Goal: Task Accomplishment & Management: Manage account settings

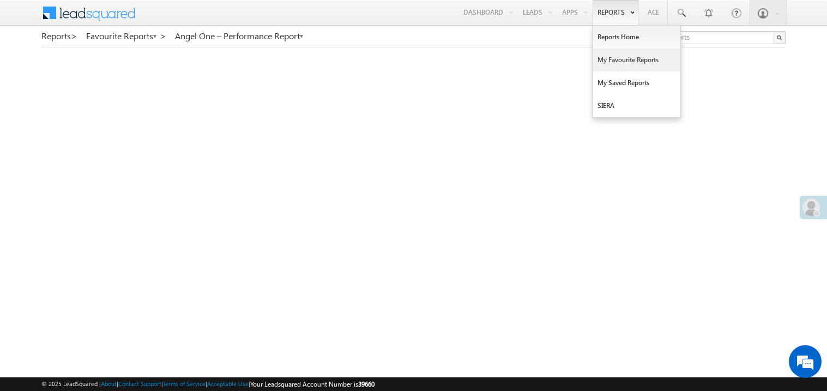
click at [602, 56] on link "My Favourite Reports" at bounding box center [636, 60] width 87 height 23
click at [613, 59] on link "My Favourite Reports" at bounding box center [636, 60] width 87 height 23
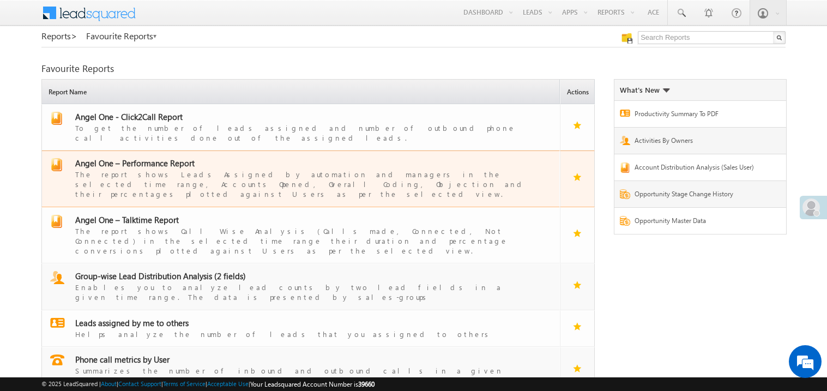
click at [139, 157] on span "Angel One – Performance Report" at bounding box center [134, 162] width 119 height 11
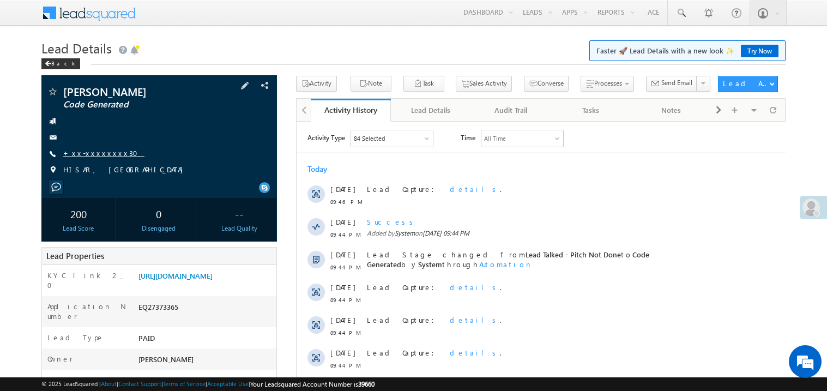
click at [87, 157] on link "+xx-xxxxxxxx30" at bounding box center [103, 152] width 81 height 9
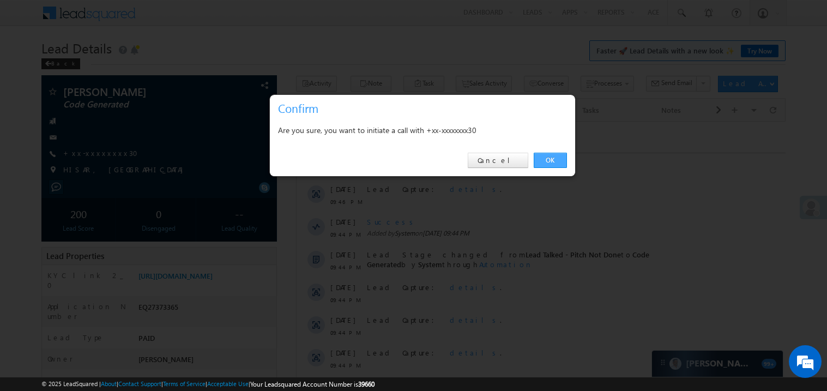
click at [551, 162] on link "OK" at bounding box center [550, 160] width 33 height 15
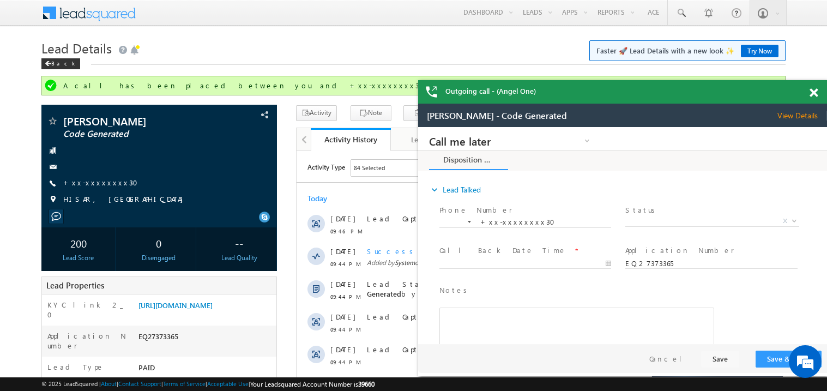
click at [814, 92] on span at bounding box center [813, 92] width 8 height 9
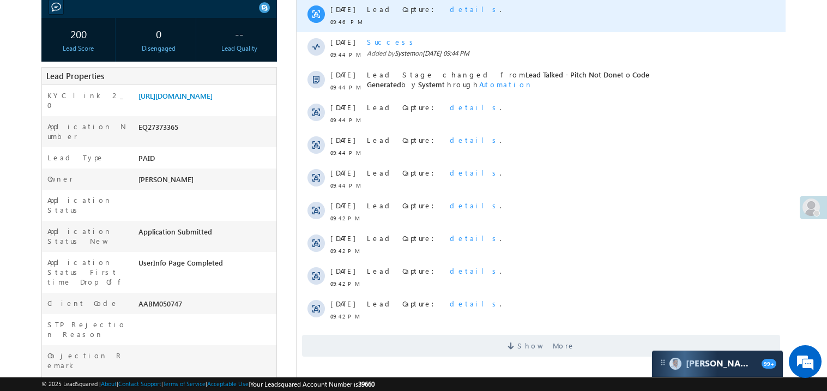
scroll to position [239, 0]
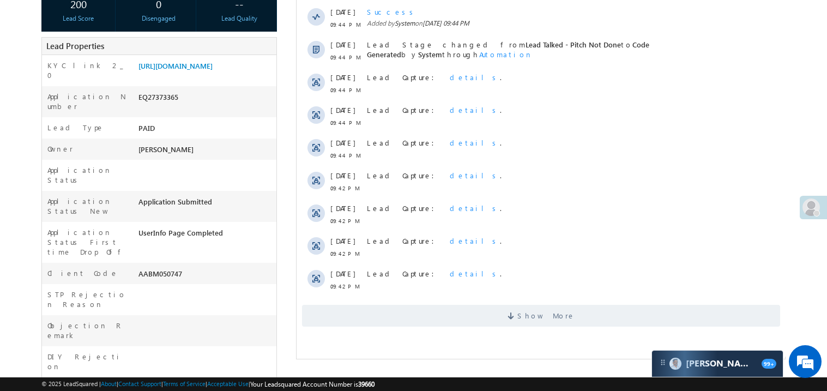
click at [604, 328] on div "Activity Type 84 Selected Select All Sales Activities 1 Sales Activity Email Ac…" at bounding box center [540, 122] width 489 height 417
click at [605, 319] on span "Show More" at bounding box center [540, 316] width 478 height 22
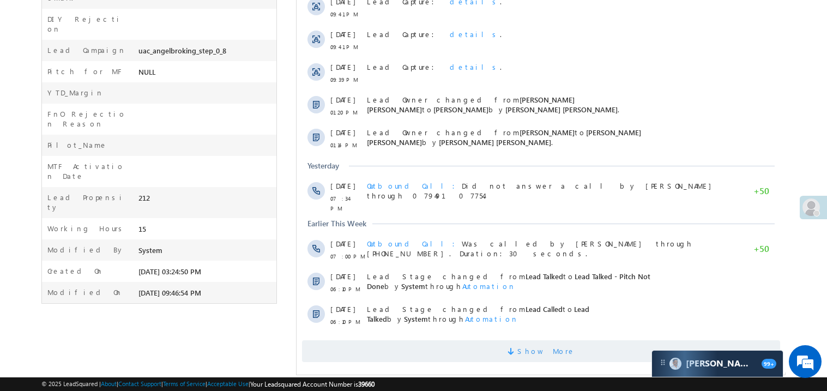
scroll to position [588, 0]
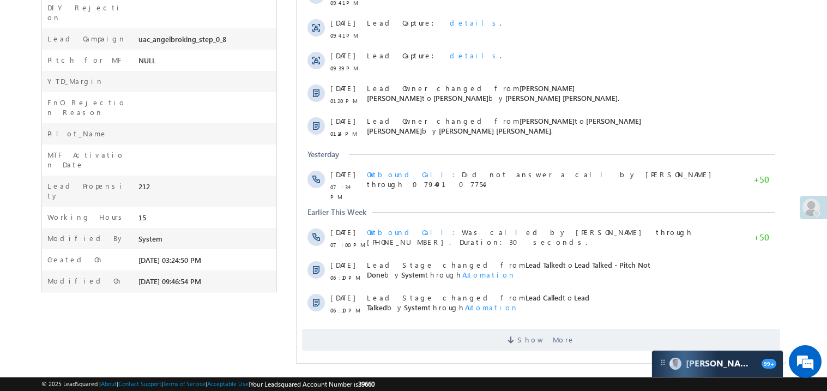
click at [561, 322] on div "Show More" at bounding box center [540, 335] width 489 height 30
click at [537, 339] on span "Show More" at bounding box center [546, 340] width 58 height 22
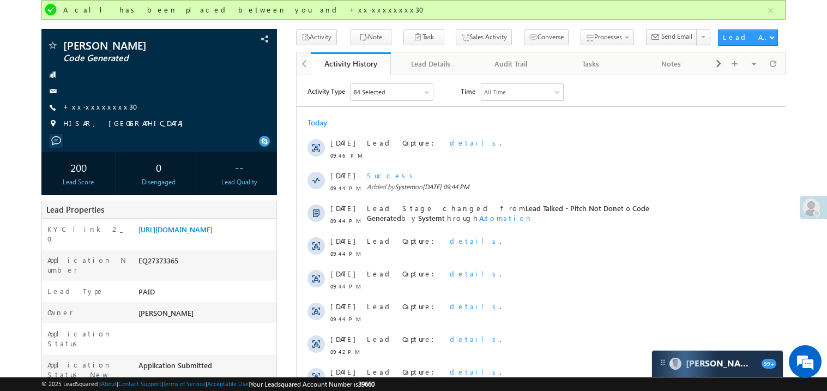
scroll to position [0, 0]
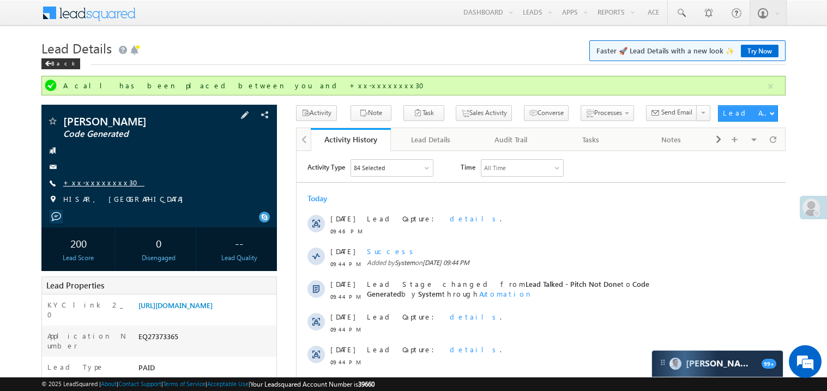
click at [102, 183] on link "+xx-xxxxxxxx30" at bounding box center [103, 182] width 81 height 9
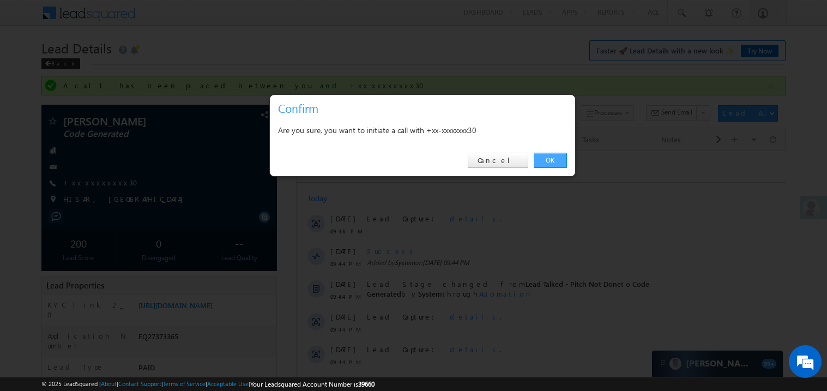
click at [552, 156] on link "OK" at bounding box center [550, 160] width 33 height 15
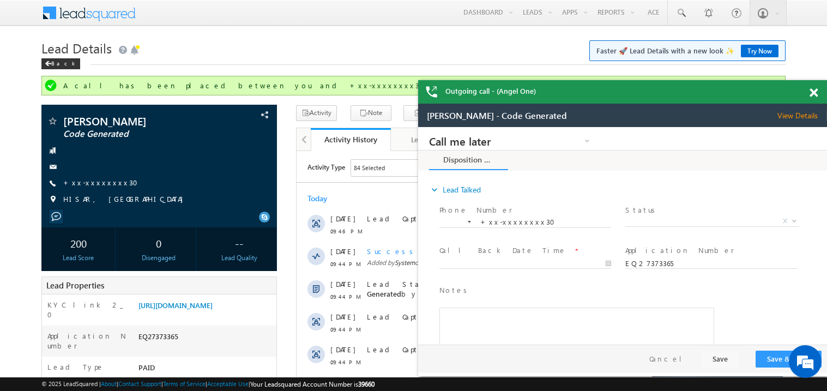
click at [814, 94] on span at bounding box center [813, 92] width 8 height 9
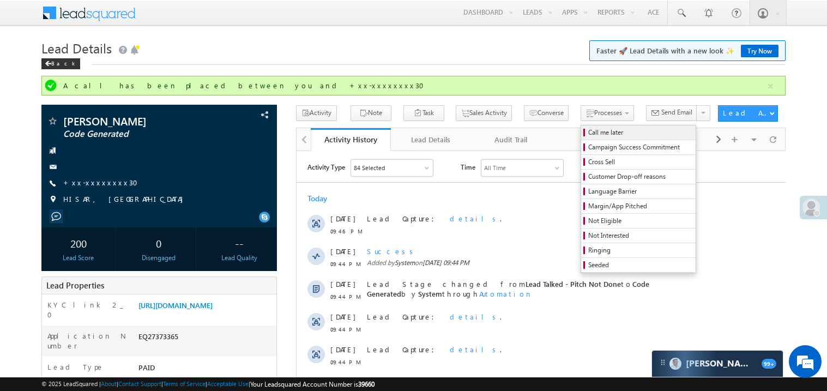
click at [588, 133] on span "Call me later" at bounding box center [640, 133] width 104 height 10
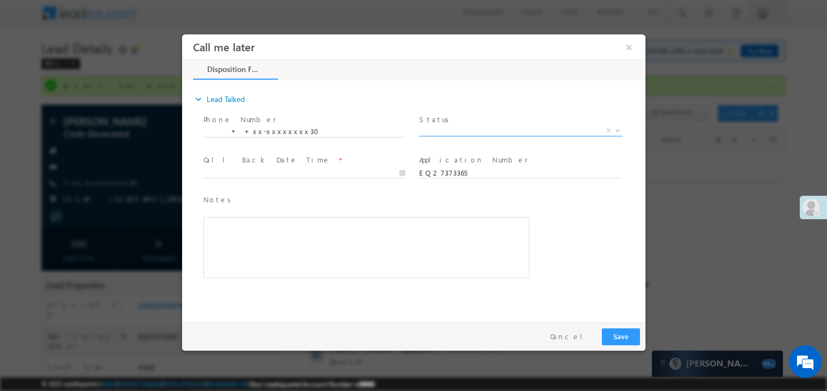
click at [438, 125] on span "X" at bounding box center [520, 130] width 203 height 11
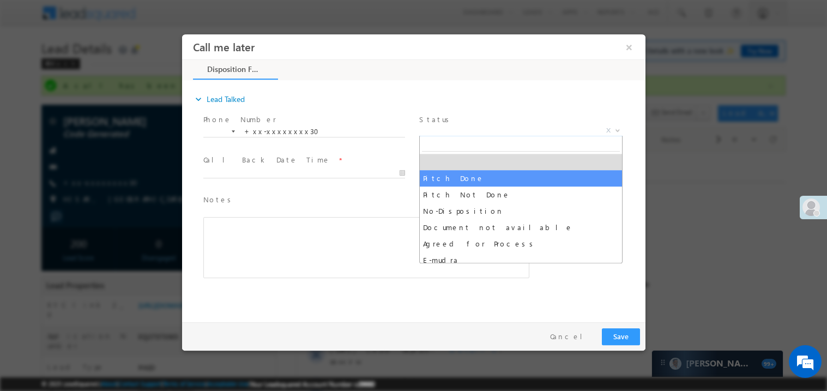
select select "Pitch Not Done"
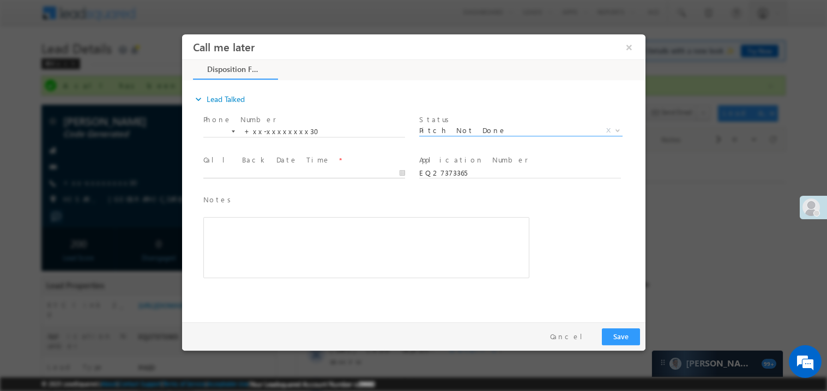
click at [259, 168] on body "Call me later ×" at bounding box center [412, 175] width 463 height 283
type input "08/21/25 9:54 PM"
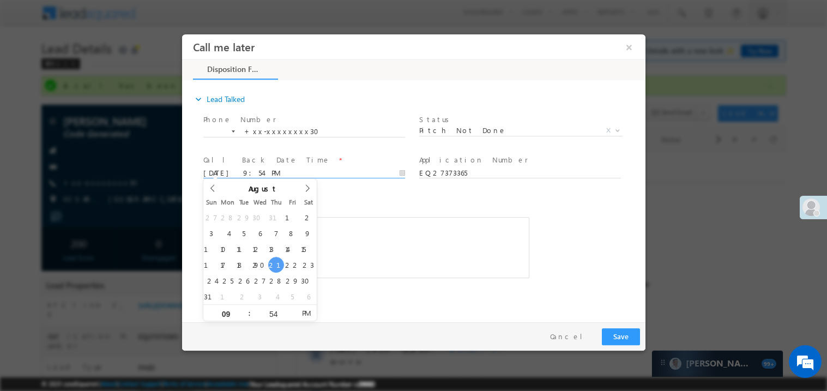
click at [455, 304] on div "expand_more Lead Talked Phone Number *" at bounding box center [416, 198] width 458 height 235
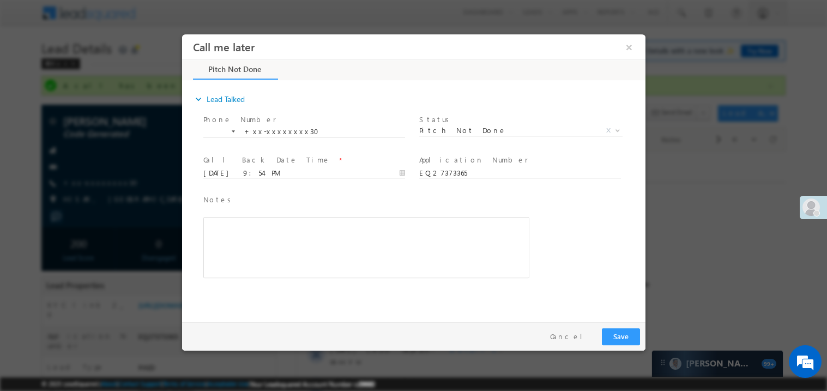
click at [391, 259] on div "Rich Text Editor, 40788eee-0fb2-11ec-a811-0adc8a9d82c2__tab1__section1__Notes__…" at bounding box center [366, 246] width 326 height 61
click at [616, 328] on button "Save" at bounding box center [620, 336] width 38 height 17
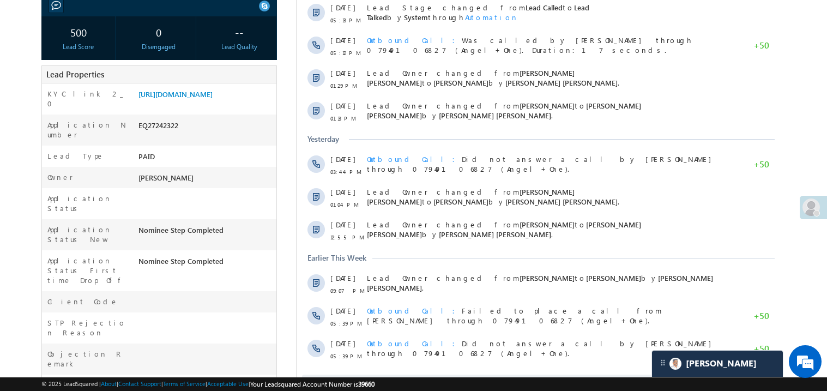
scroll to position [196, 0]
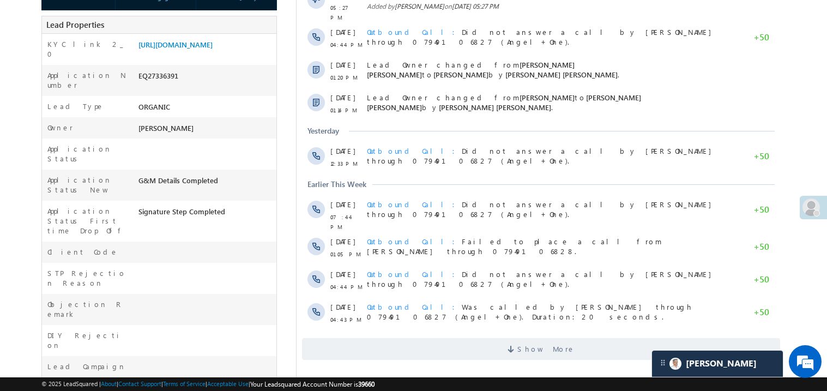
scroll to position [239, 0]
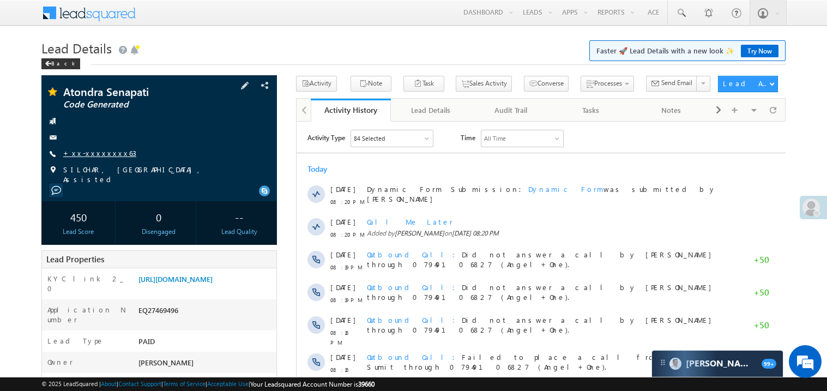
click at [92, 156] on link "+xx-xxxxxxxx63" at bounding box center [99, 152] width 73 height 9
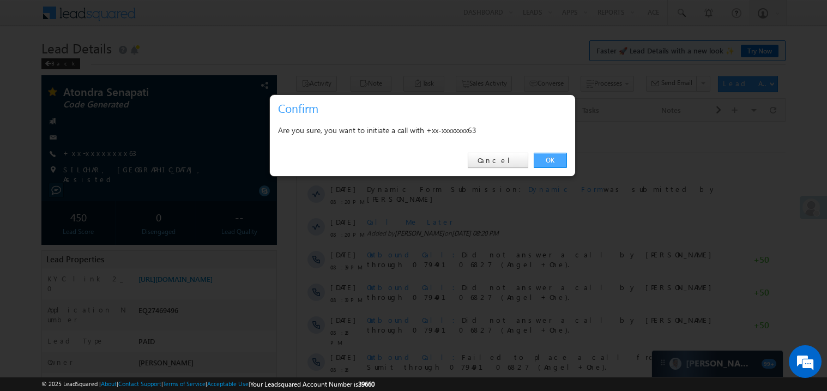
click at [554, 162] on link "OK" at bounding box center [550, 160] width 33 height 15
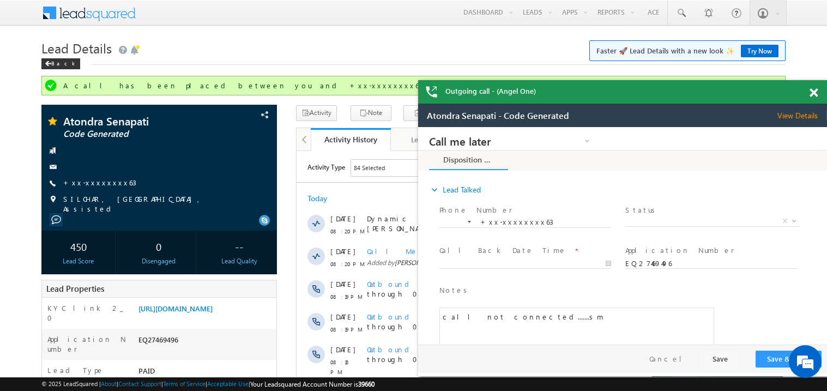
click at [815, 91] on span at bounding box center [813, 92] width 8 height 9
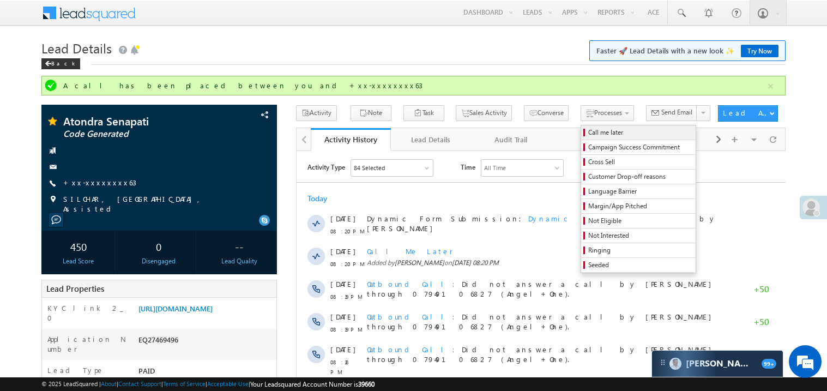
click at [588, 133] on span "Call me later" at bounding box center [640, 133] width 104 height 10
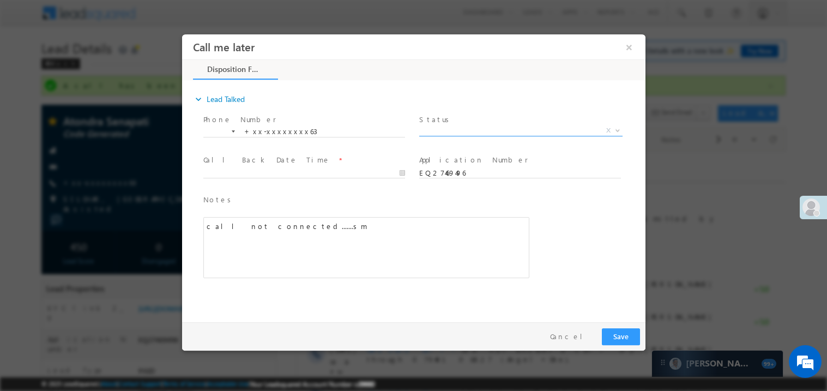
click at [446, 131] on span "X" at bounding box center [520, 130] width 203 height 11
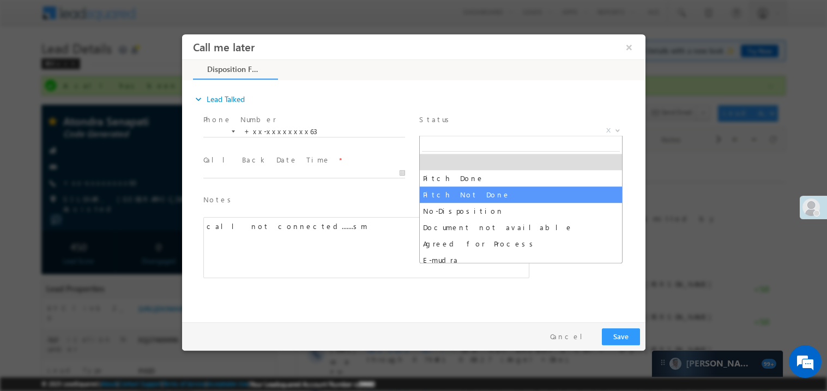
select select "Pitch Not Done"
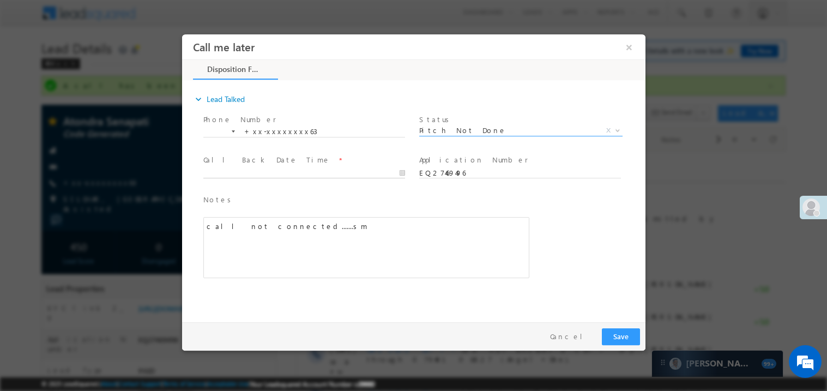
click at [243, 174] on body "Call me later ×" at bounding box center [412, 175] width 463 height 283
type input "08/21/25 9:57 PM"
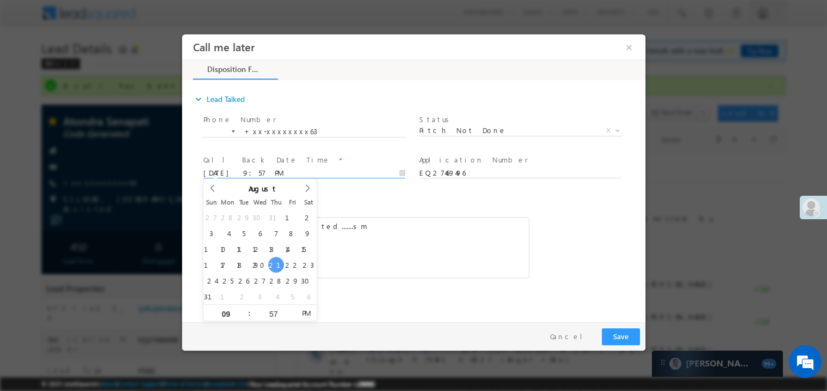
click at [377, 251] on div "call not connected.......sm" at bounding box center [366, 246] width 326 height 61
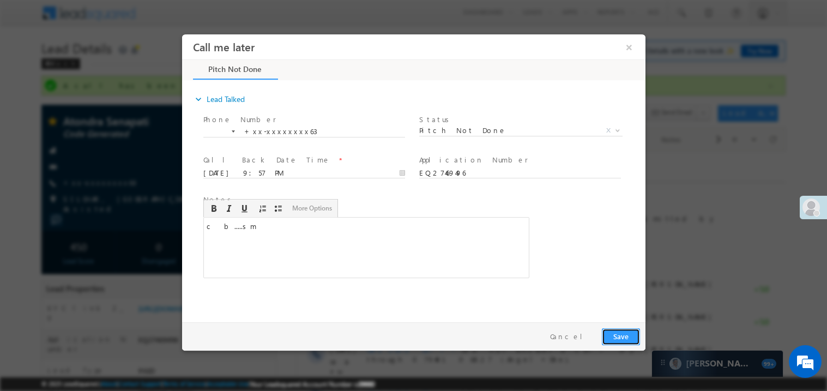
click at [612, 332] on button "Save" at bounding box center [620, 336] width 38 height 17
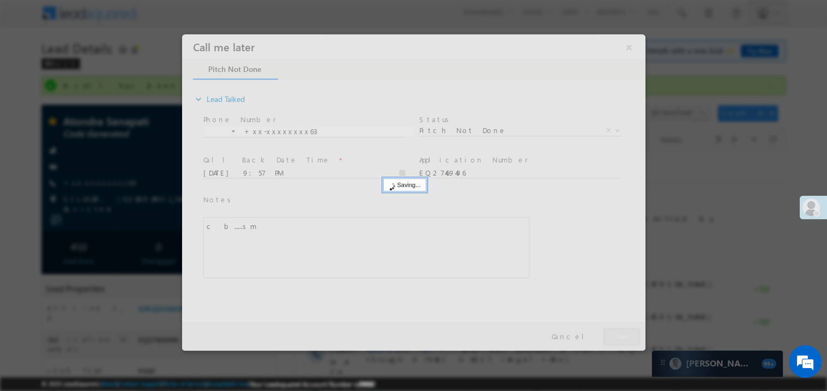
click at [612, 332] on div at bounding box center [412, 192] width 463 height 316
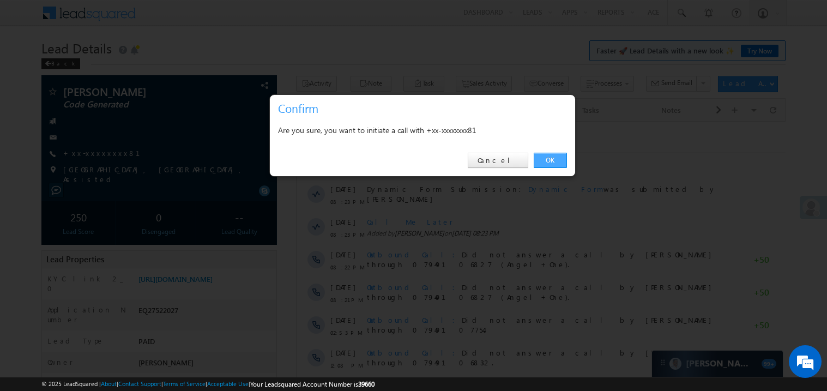
click at [547, 159] on link "OK" at bounding box center [550, 160] width 33 height 15
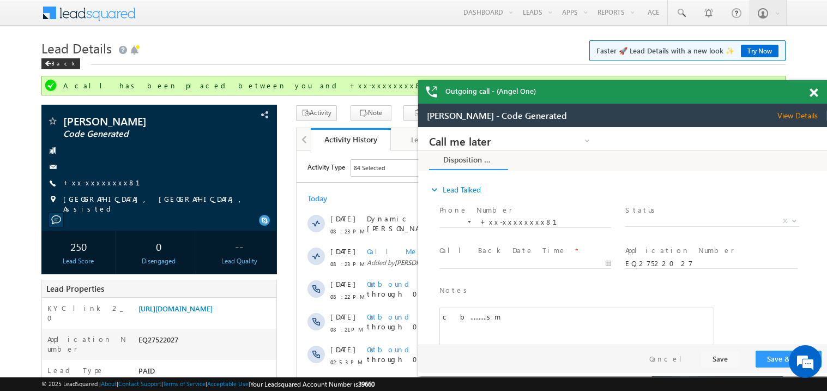
click at [815, 89] on span at bounding box center [813, 92] width 8 height 9
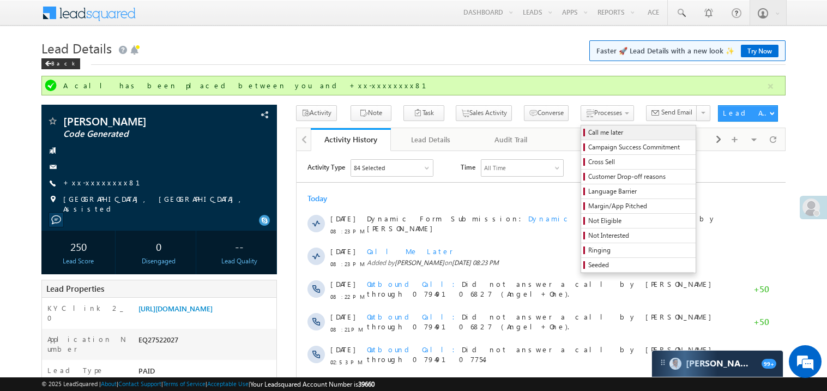
click at [588, 131] on span "Call me later" at bounding box center [640, 133] width 104 height 10
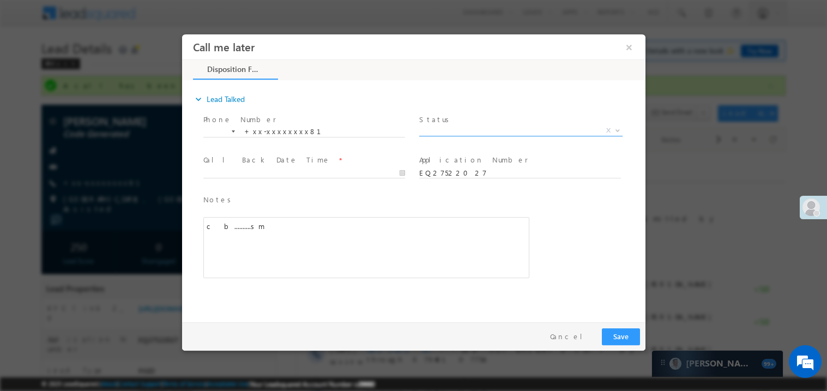
click at [434, 125] on span "X" at bounding box center [520, 130] width 203 height 11
click at [451, 131] on span "Pitch Done" at bounding box center [507, 130] width 177 height 10
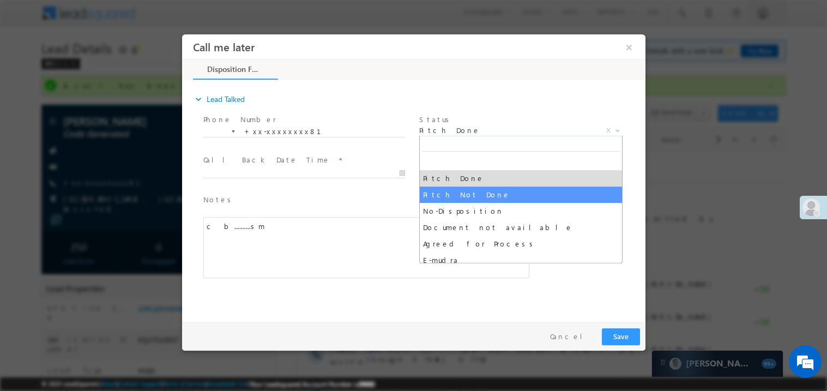
select select "Pitch Not Done"
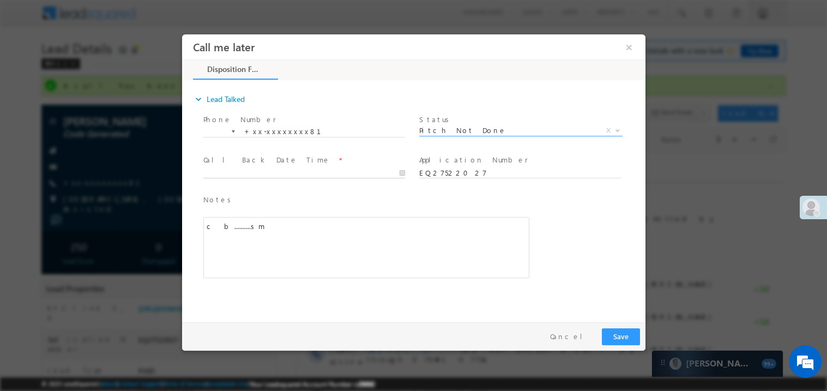
click at [272, 168] on body "Call me later ×" at bounding box center [412, 175] width 463 height 283
type input "08/21/25 9:59 PM"
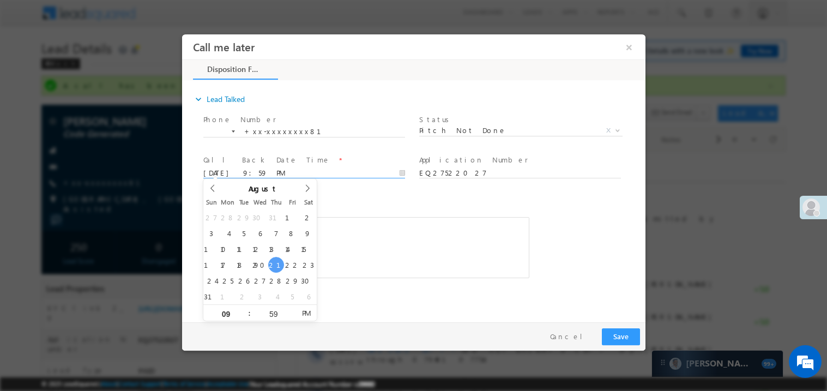
click at [399, 256] on div "c b..........sm" at bounding box center [366, 246] width 326 height 61
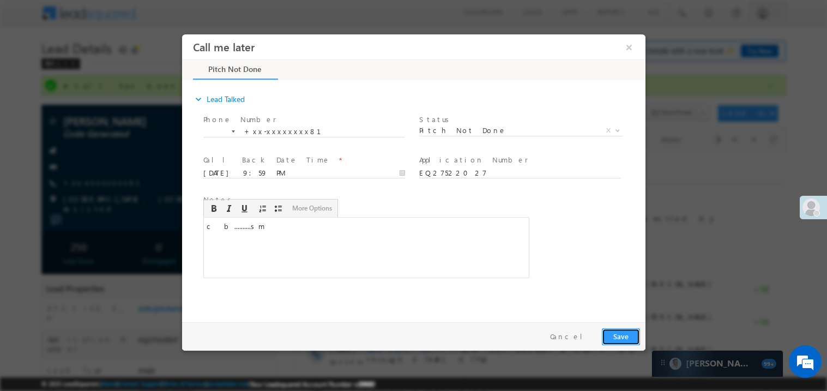
click at [622, 344] on button "Save" at bounding box center [620, 336] width 38 height 17
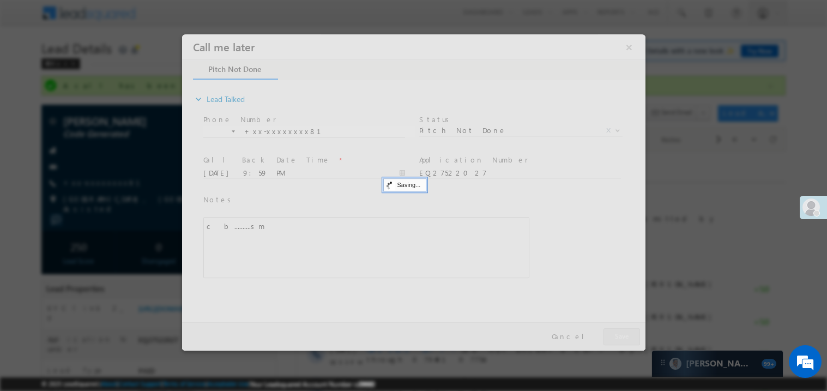
click at [622, 344] on div at bounding box center [412, 192] width 463 height 316
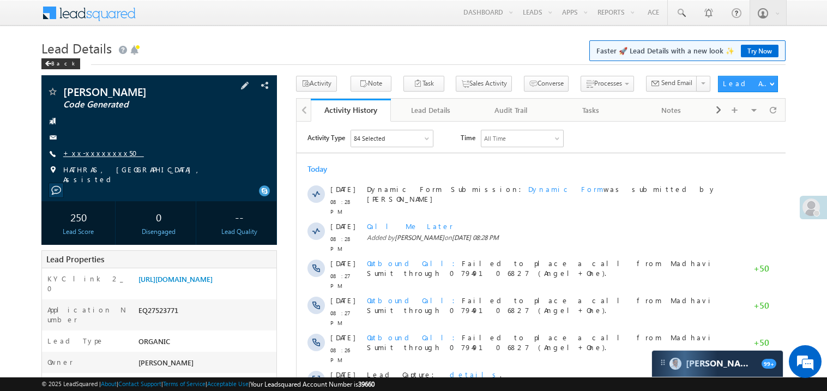
click at [95, 152] on link "+xx-xxxxxxxx50" at bounding box center [103, 152] width 81 height 9
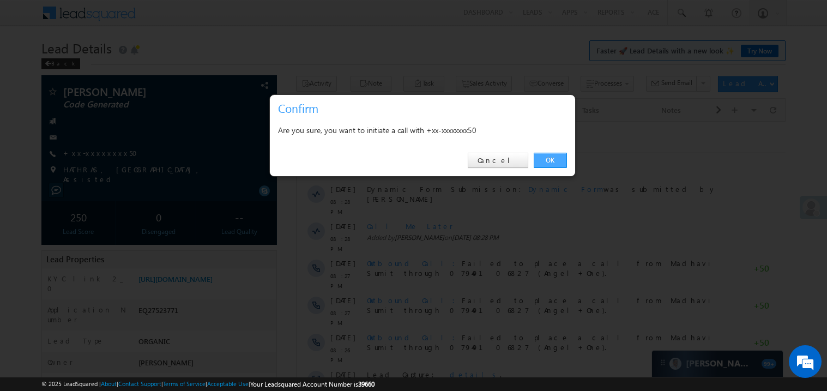
click at [549, 159] on link "OK" at bounding box center [550, 160] width 33 height 15
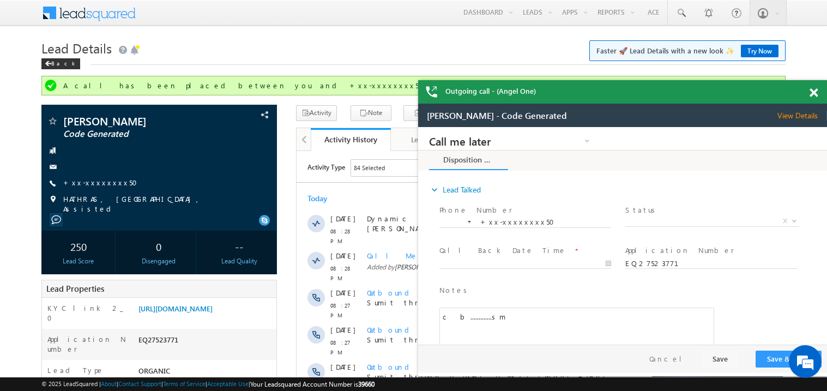
click at [816, 94] on span at bounding box center [813, 92] width 8 height 9
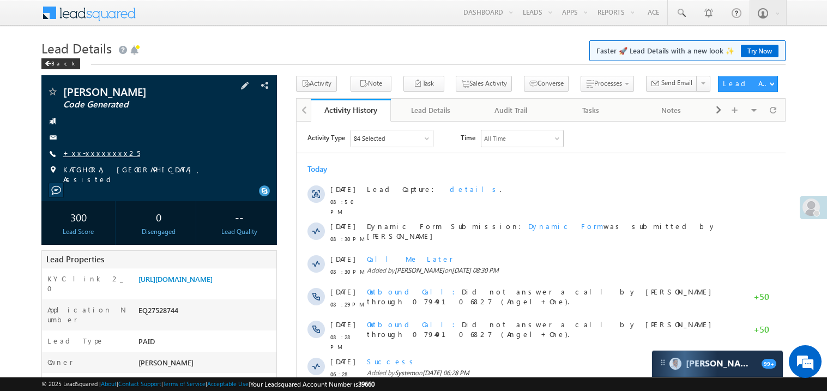
click at [97, 152] on link "+xx-xxxxxxxx25" at bounding box center [101, 152] width 77 height 9
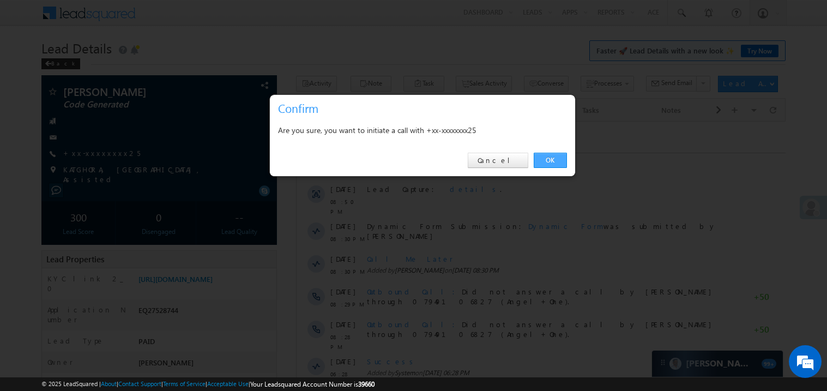
click at [550, 160] on link "OK" at bounding box center [550, 160] width 33 height 15
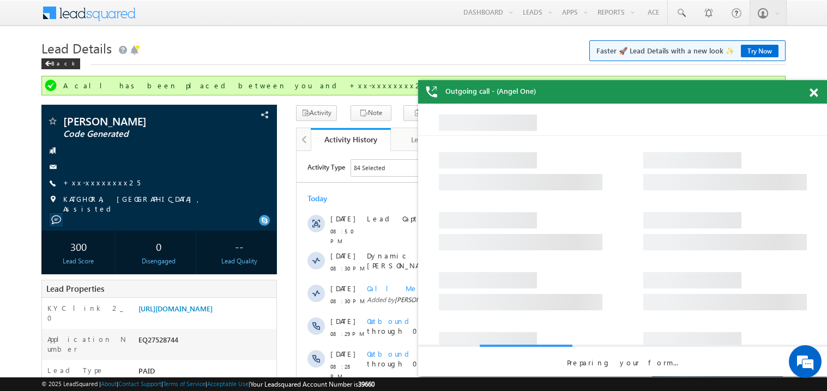
click at [815, 89] on span at bounding box center [813, 92] width 8 height 9
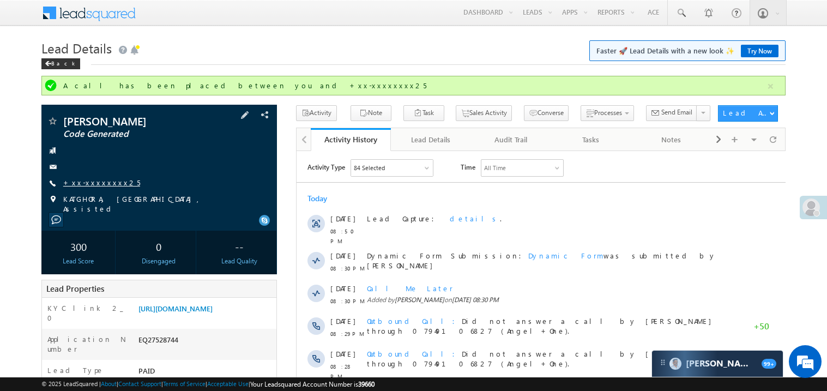
click at [100, 183] on link "+xx-xxxxxxxx25" at bounding box center [101, 182] width 77 height 9
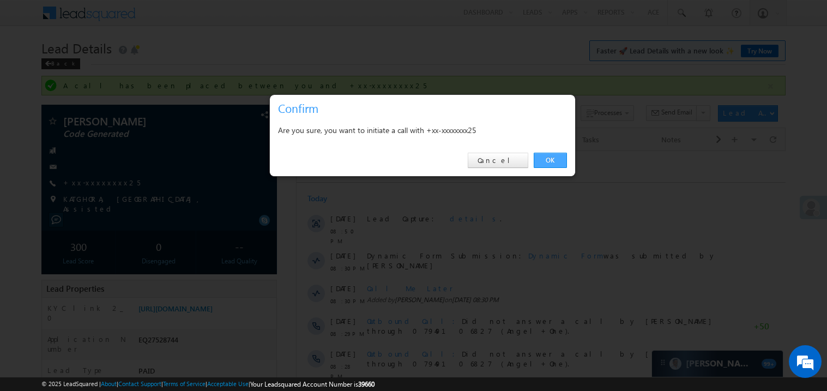
click at [549, 160] on link "OK" at bounding box center [550, 160] width 33 height 15
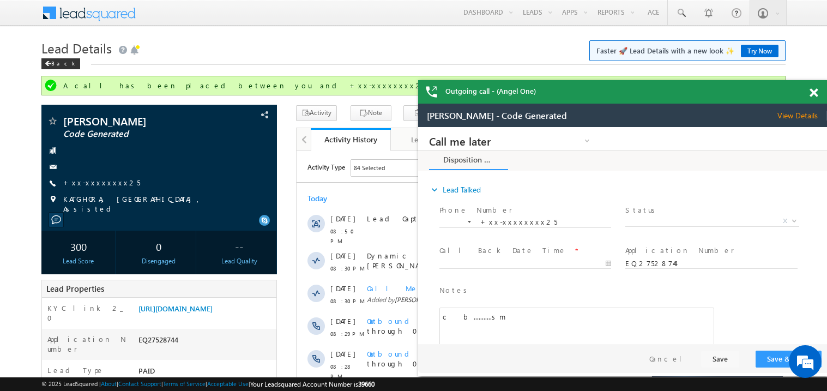
click at [817, 94] on div at bounding box center [819, 90] width 15 height 21
click at [814, 93] on span at bounding box center [813, 92] width 8 height 9
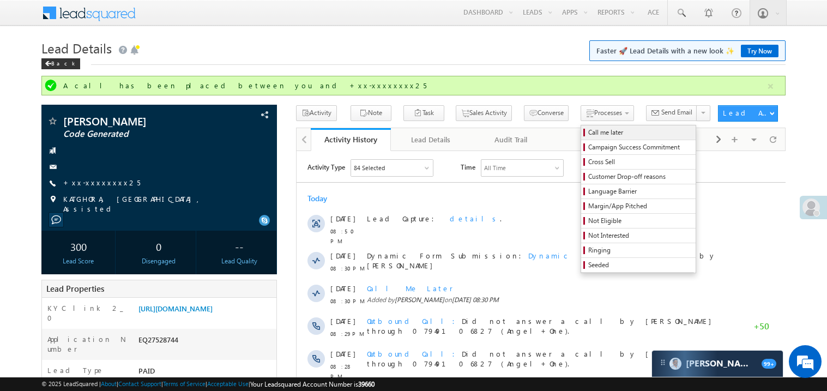
click at [588, 130] on span "Call me later" at bounding box center [640, 133] width 104 height 10
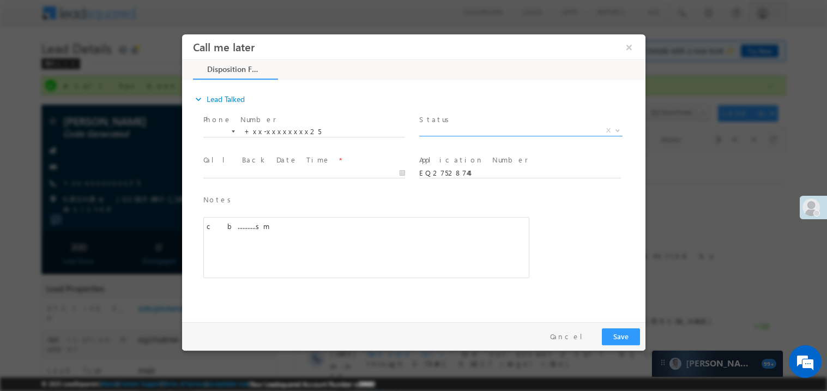
click at [444, 127] on span "X" at bounding box center [520, 130] width 203 height 11
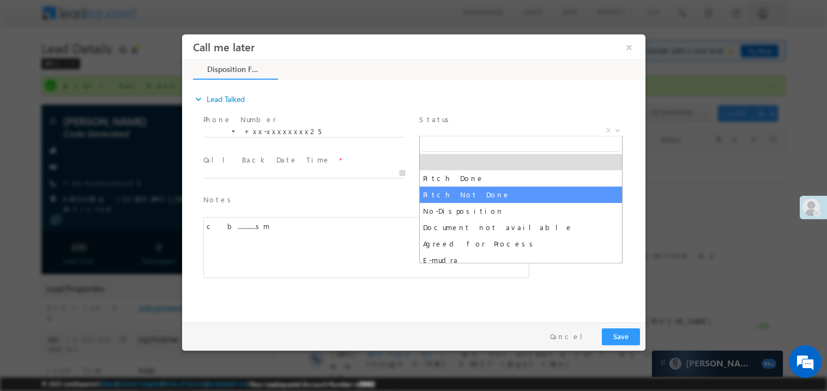
select select "Pitch Not Done"
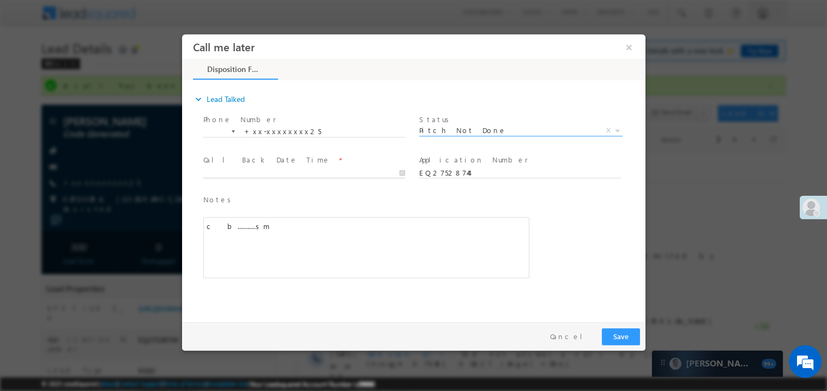
click at [239, 172] on body "Call me later ×" at bounding box center [412, 175] width 463 height 283
type input "[DATE] 10:03 PM"
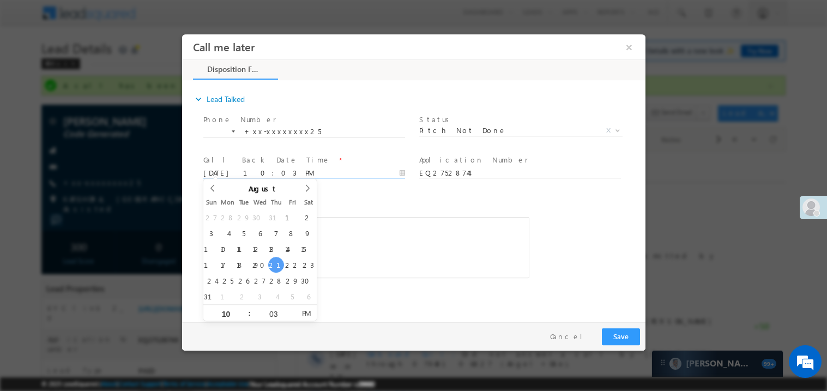
click at [352, 266] on div "c b...........sm" at bounding box center [366, 246] width 326 height 61
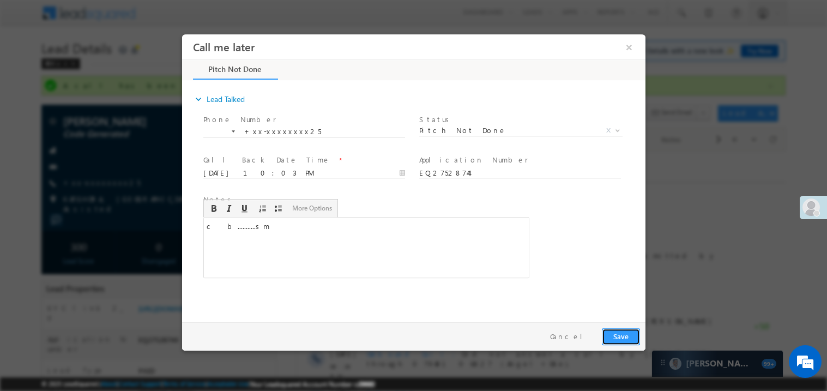
click at [619, 337] on button "Save" at bounding box center [620, 336] width 38 height 17
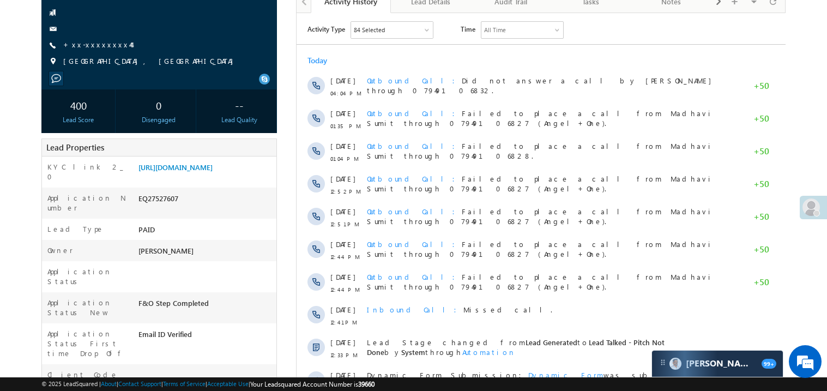
scroll to position [130, 0]
